Goal: Task Accomplishment & Management: Complete application form

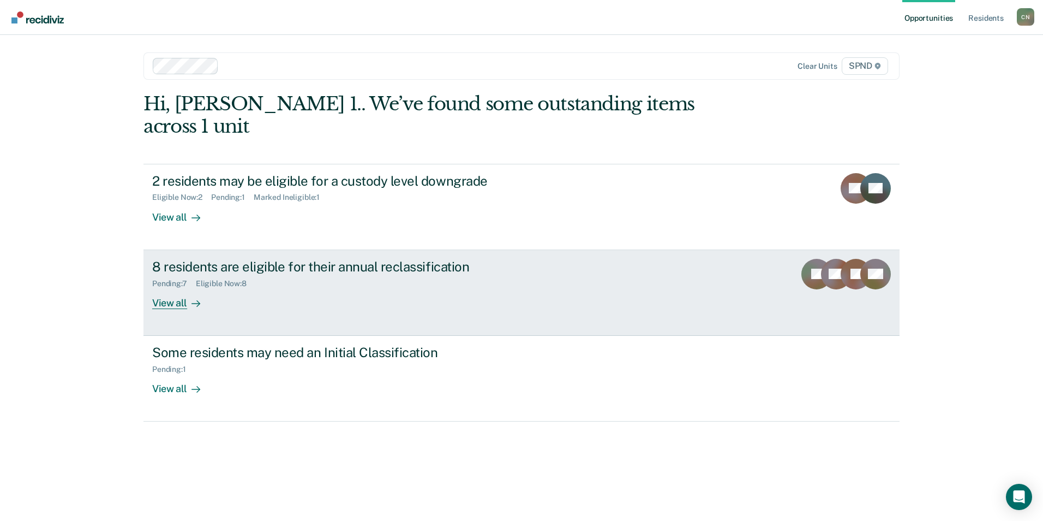
click at [165, 288] on div "View all" at bounding box center [182, 298] width 61 height 21
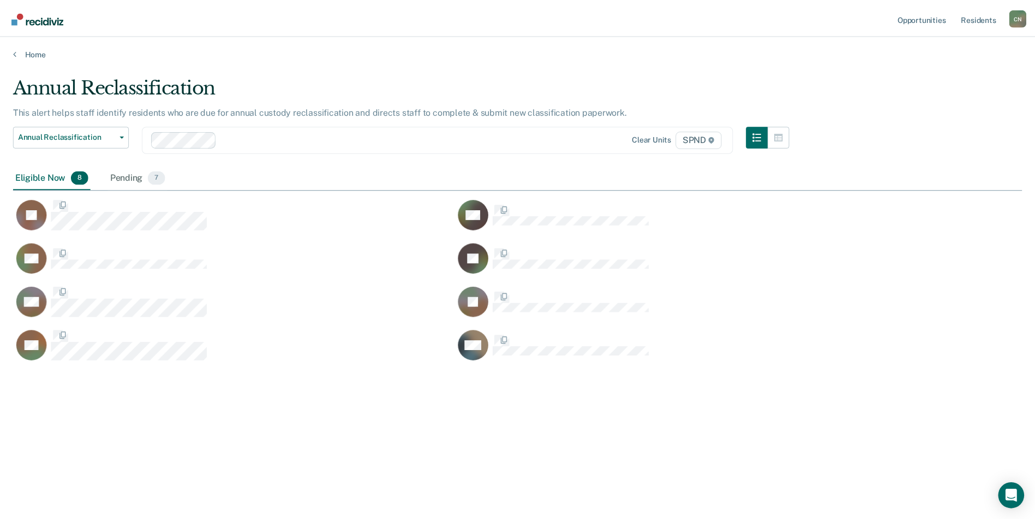
scroll to position [355, 1009]
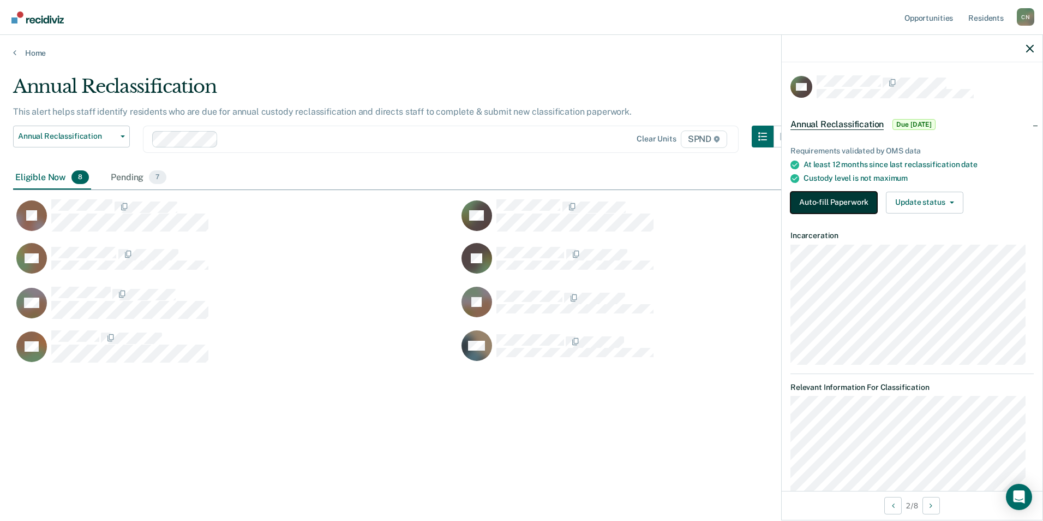
click at [819, 199] on button "Auto-fill Paperwork" at bounding box center [834, 203] width 87 height 22
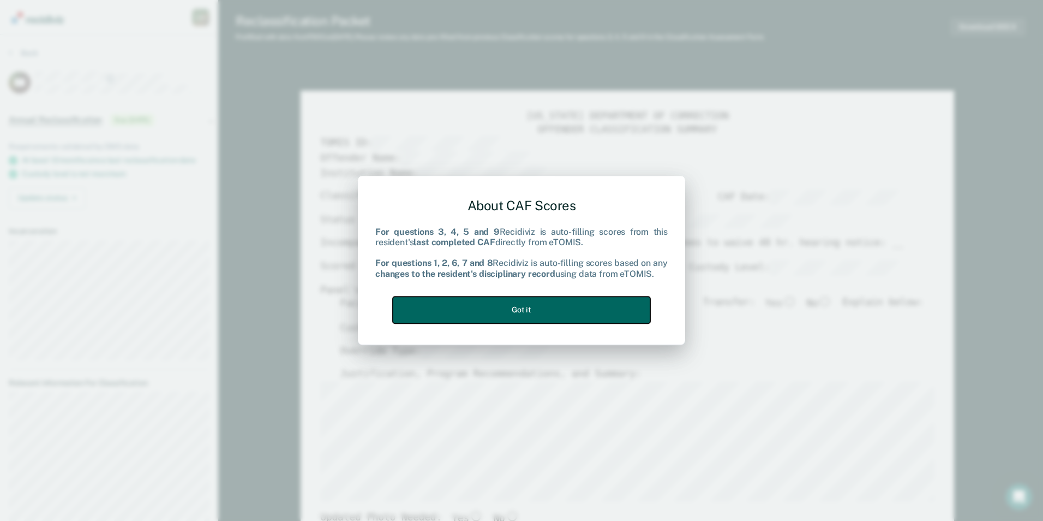
click at [567, 306] on button "Got it" at bounding box center [522, 309] width 258 height 27
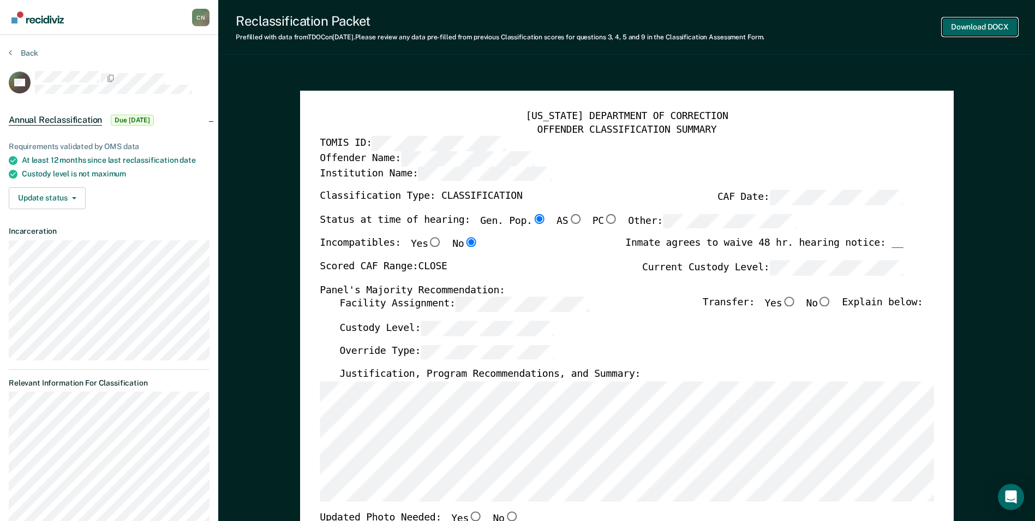
click at [981, 28] on button "Download DOCX" at bounding box center [979, 27] width 75 height 18
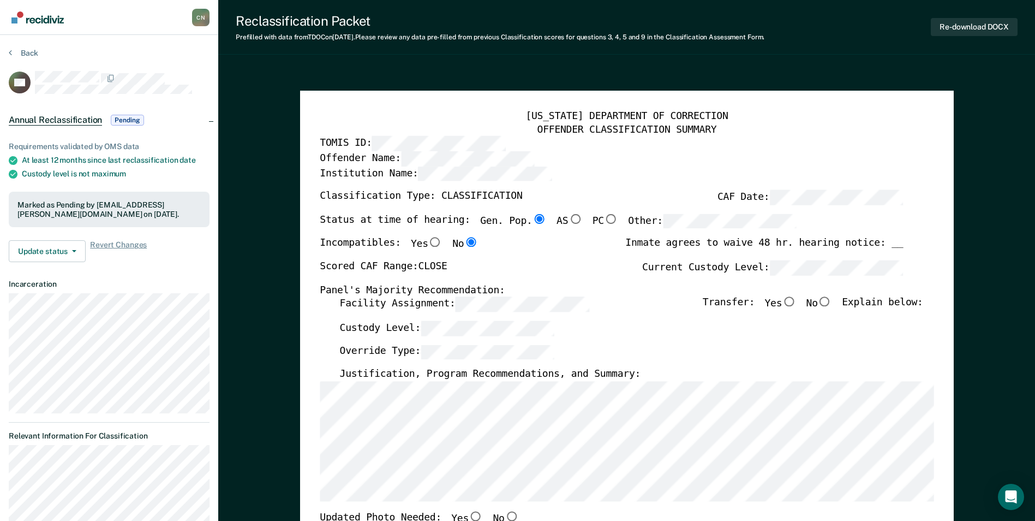
type textarea "x"
radio input "false"
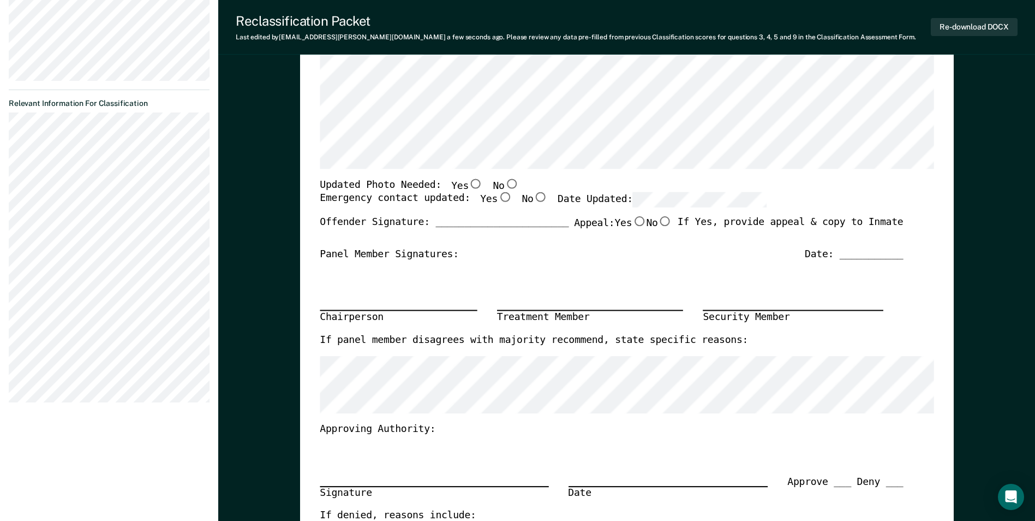
scroll to position [327, 0]
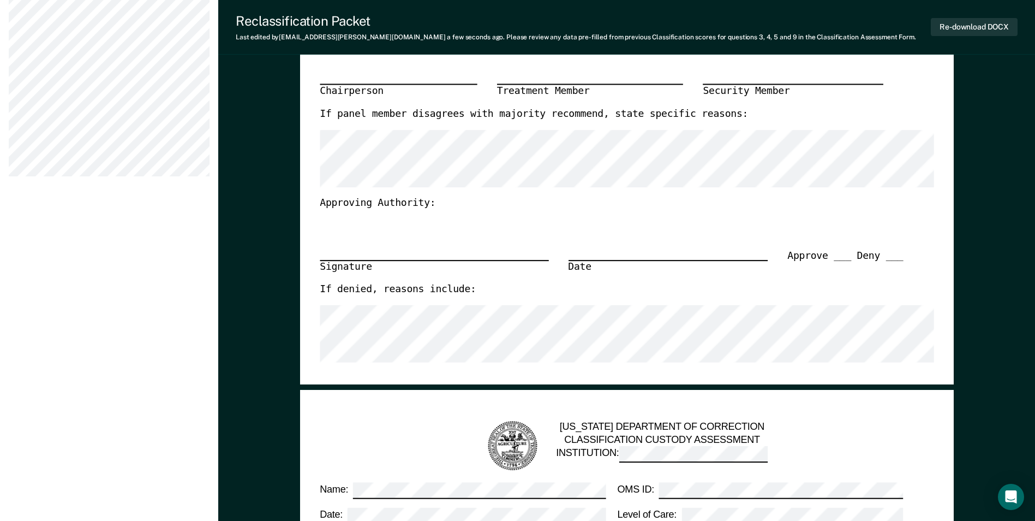
scroll to position [491, 0]
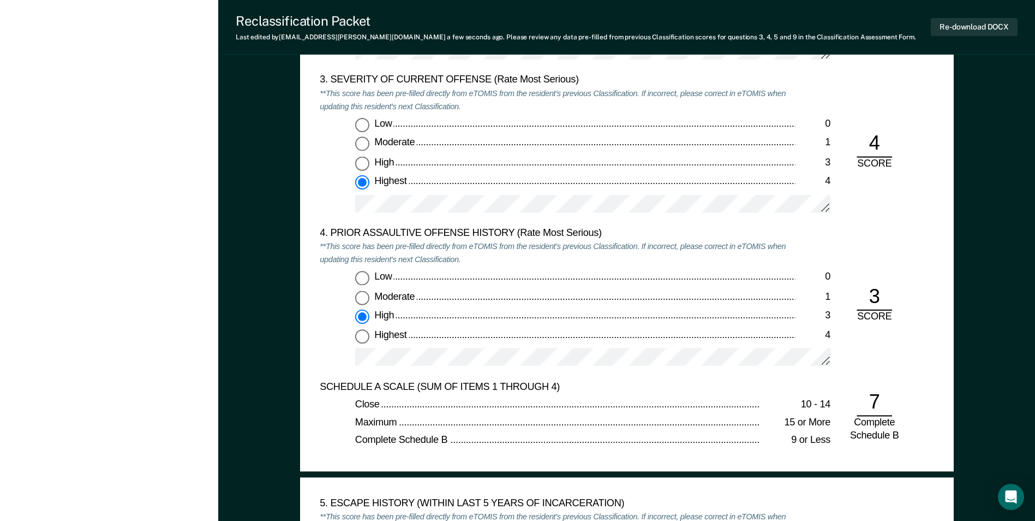
scroll to position [1364, 0]
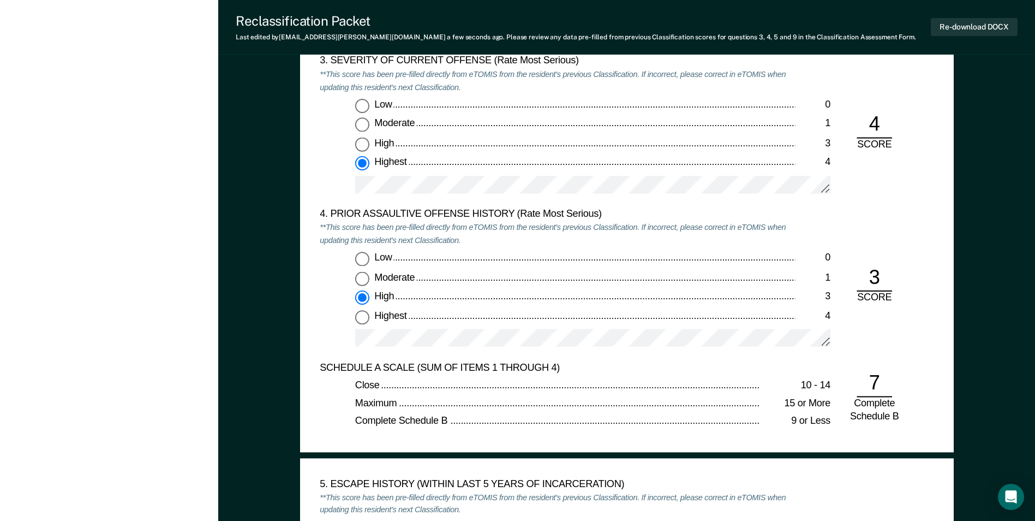
click at [503, 413] on div "Close 10 - 14 Maximum 15 or More Complete Schedule B 9 or Less" at bounding box center [557, 403] width 475 height 49
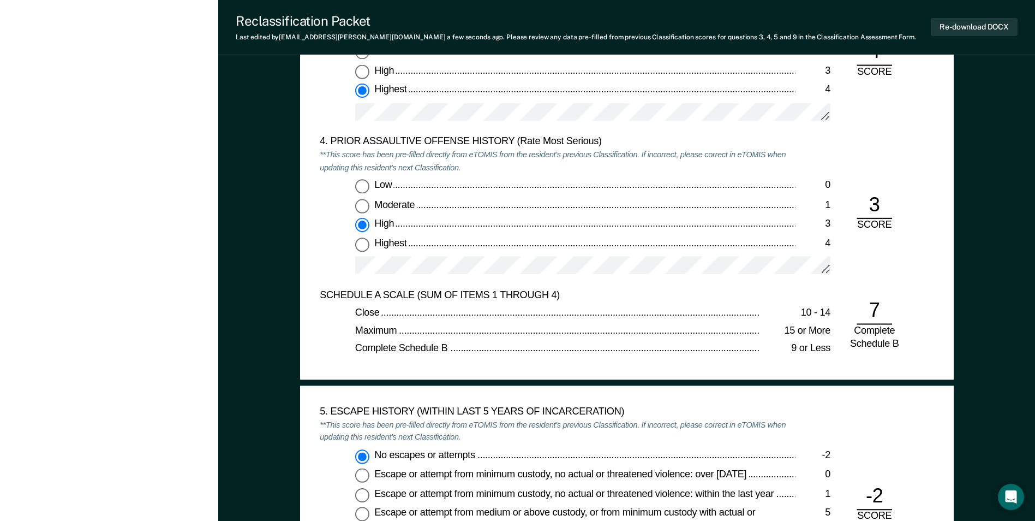
scroll to position [1528, 0]
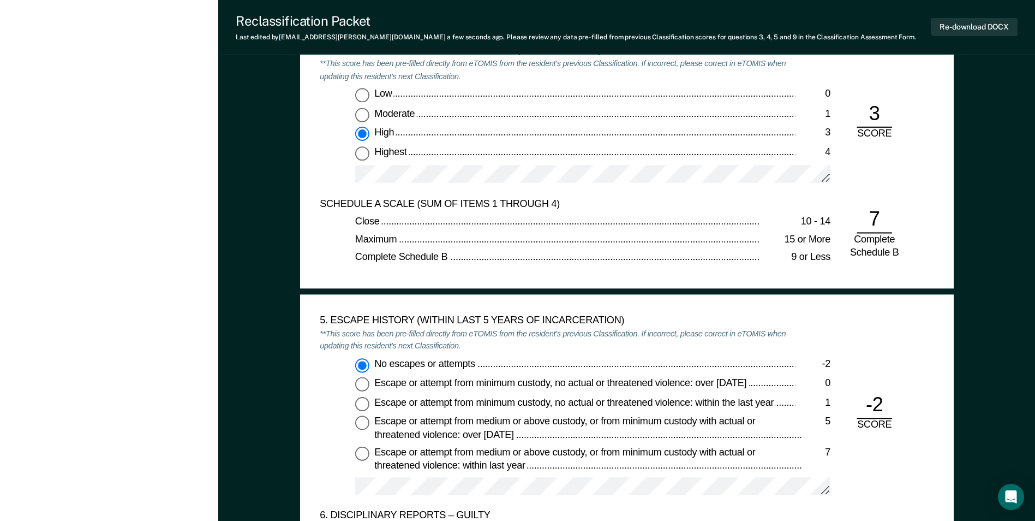
type textarea "x"
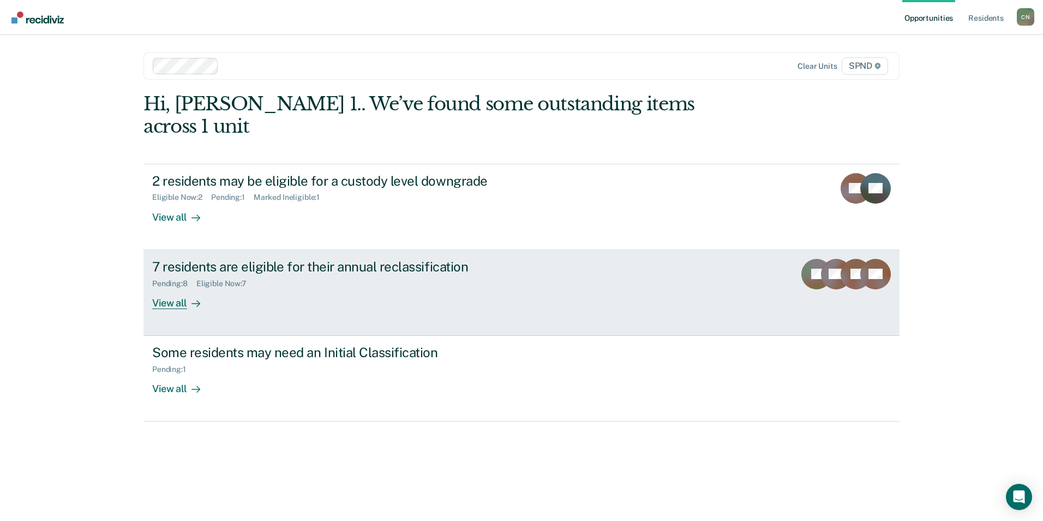
click at [177, 288] on div "View all" at bounding box center [182, 298] width 61 height 21
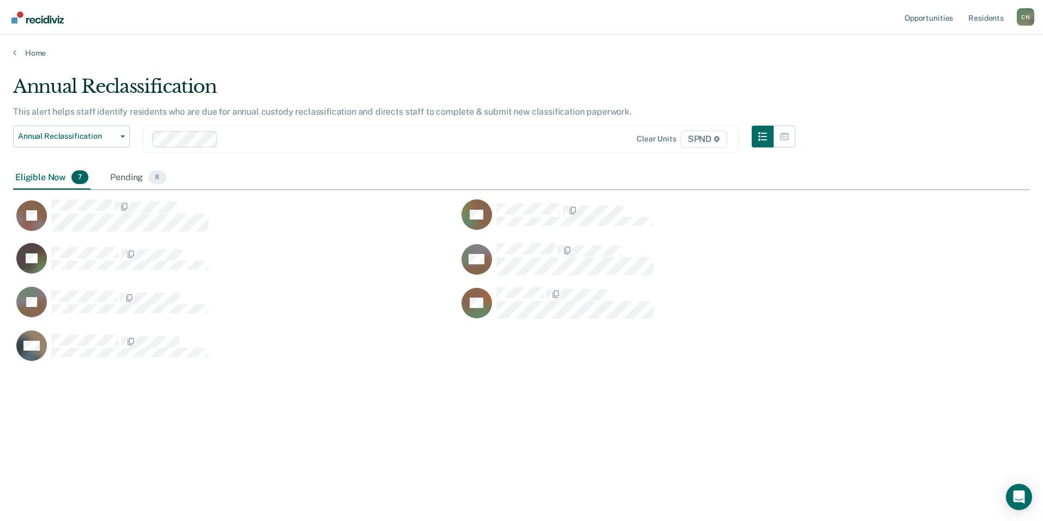
scroll to position [355, 1009]
click at [130, 178] on div "Pending 8" at bounding box center [138, 178] width 60 height 24
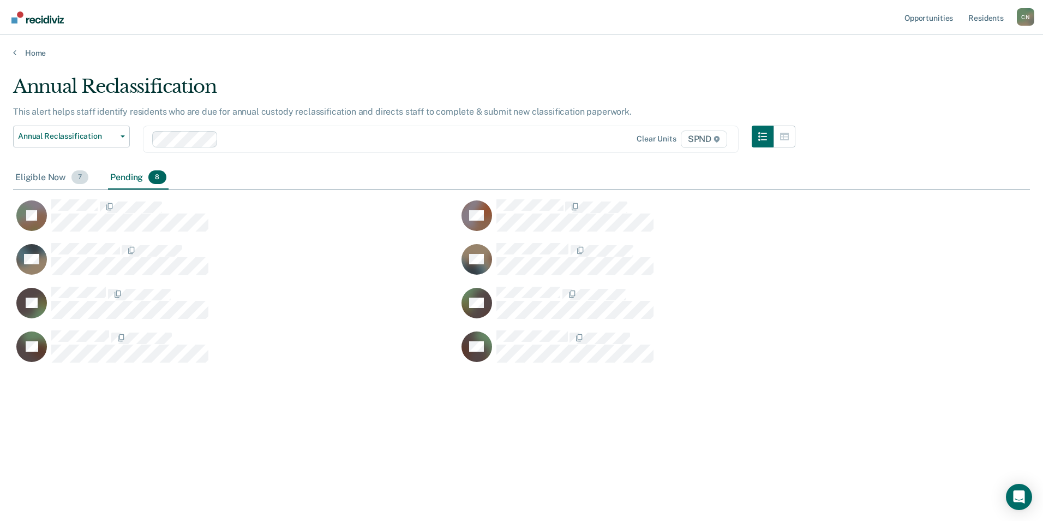
click at [29, 181] on div "Eligible Now 7" at bounding box center [51, 178] width 77 height 24
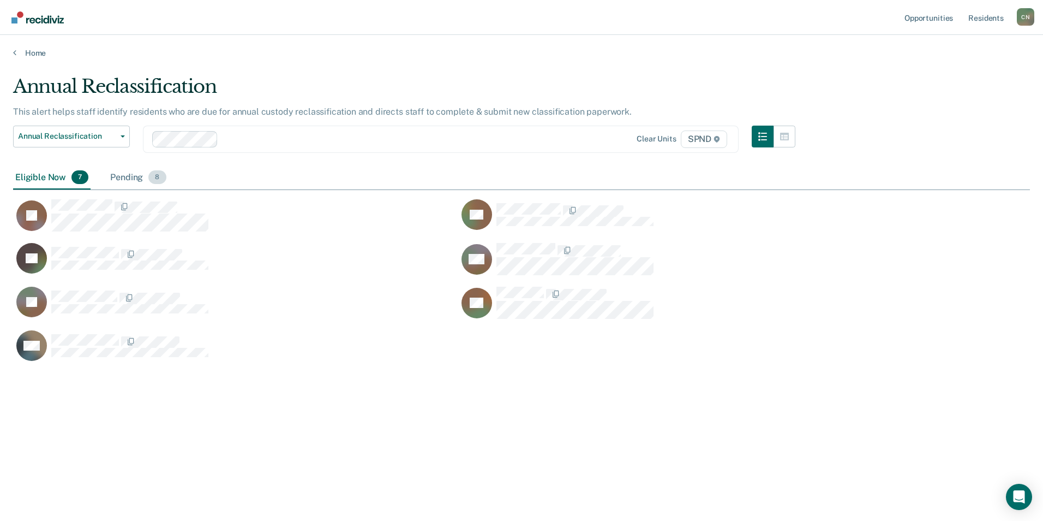
click at [118, 178] on div "Pending 8" at bounding box center [138, 178] width 60 height 24
